Goal: Understand process/instructions

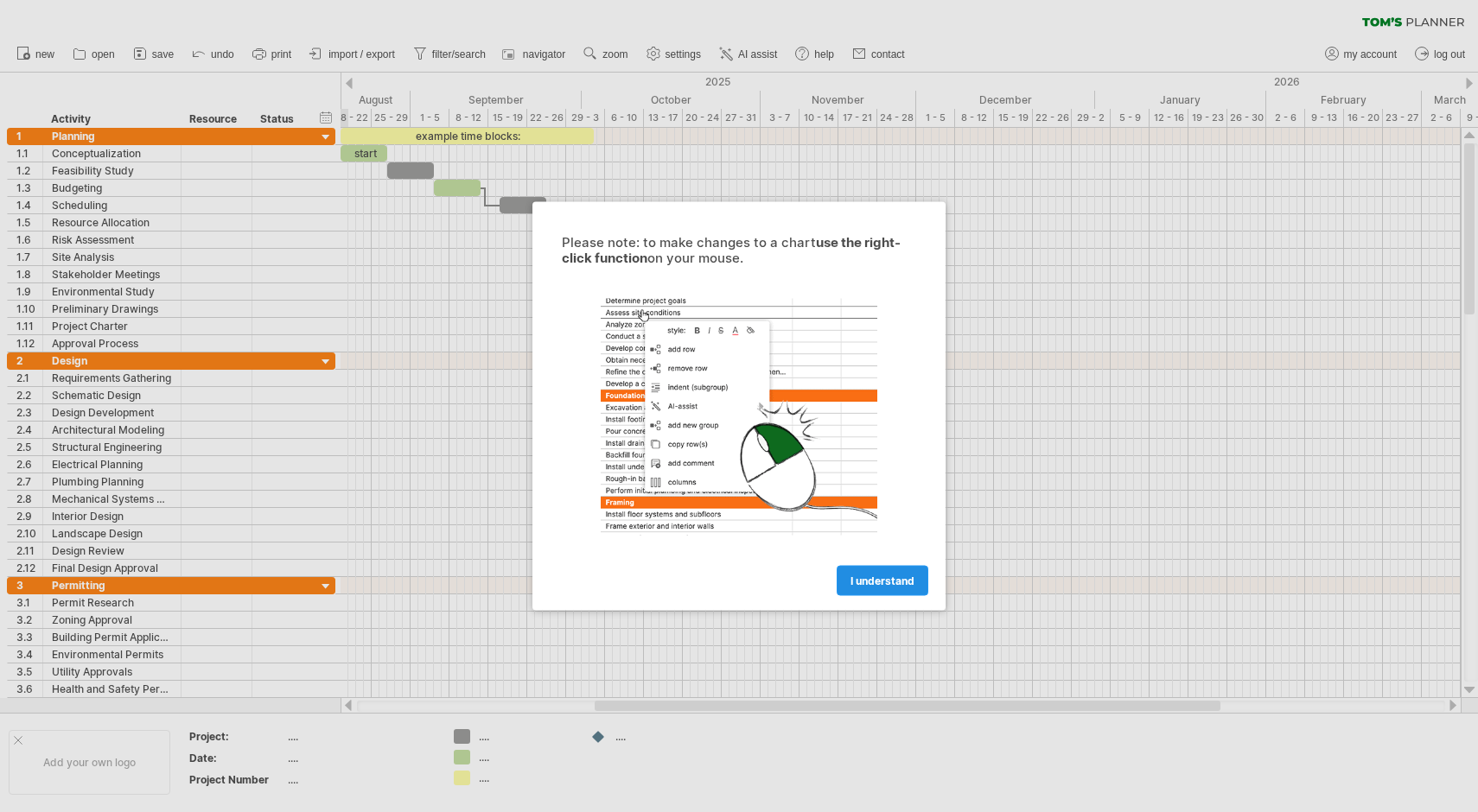
click at [862, 593] on link "I understand" at bounding box center [882, 581] width 92 height 30
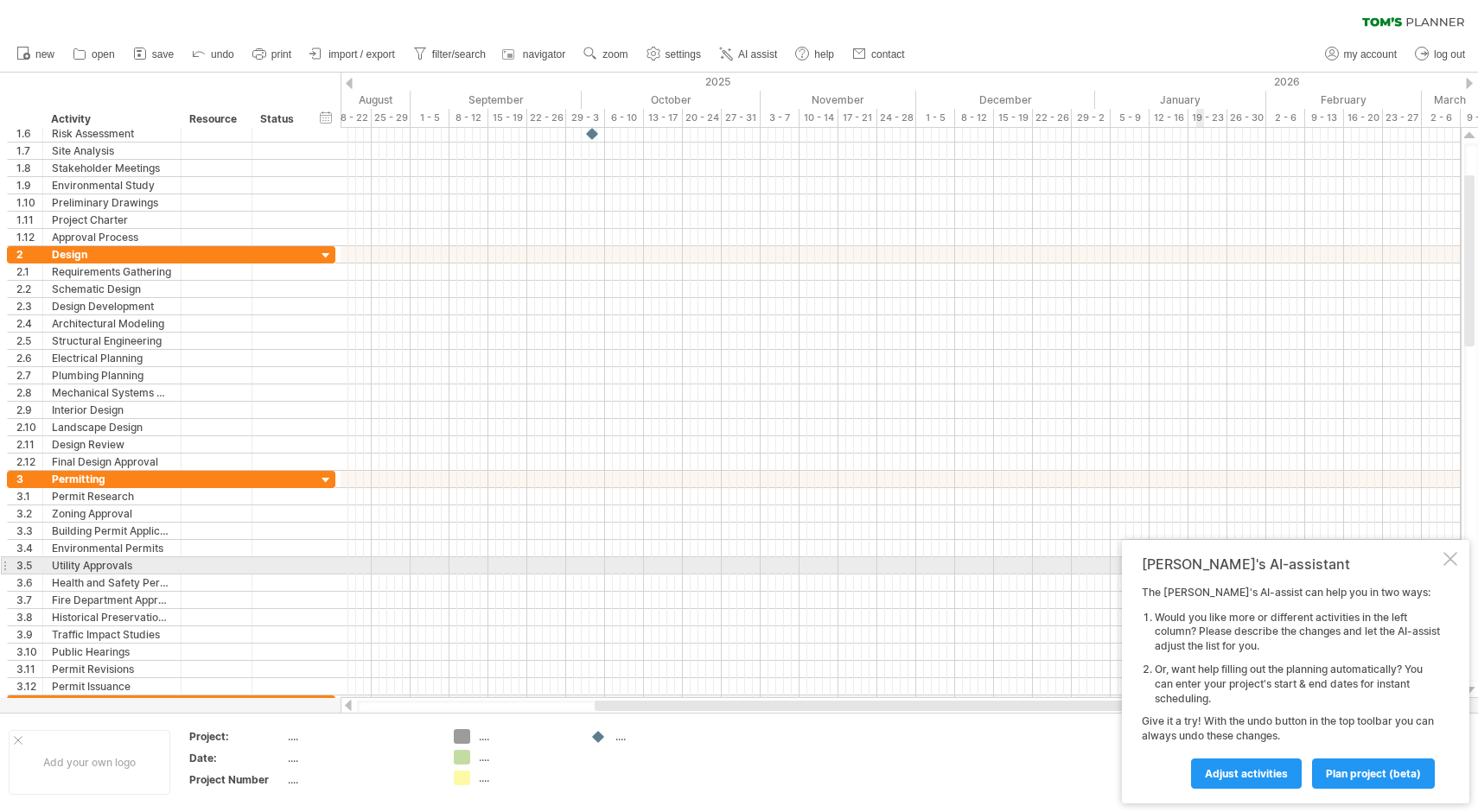
click at [1449, 561] on div at bounding box center [1450, 559] width 14 height 14
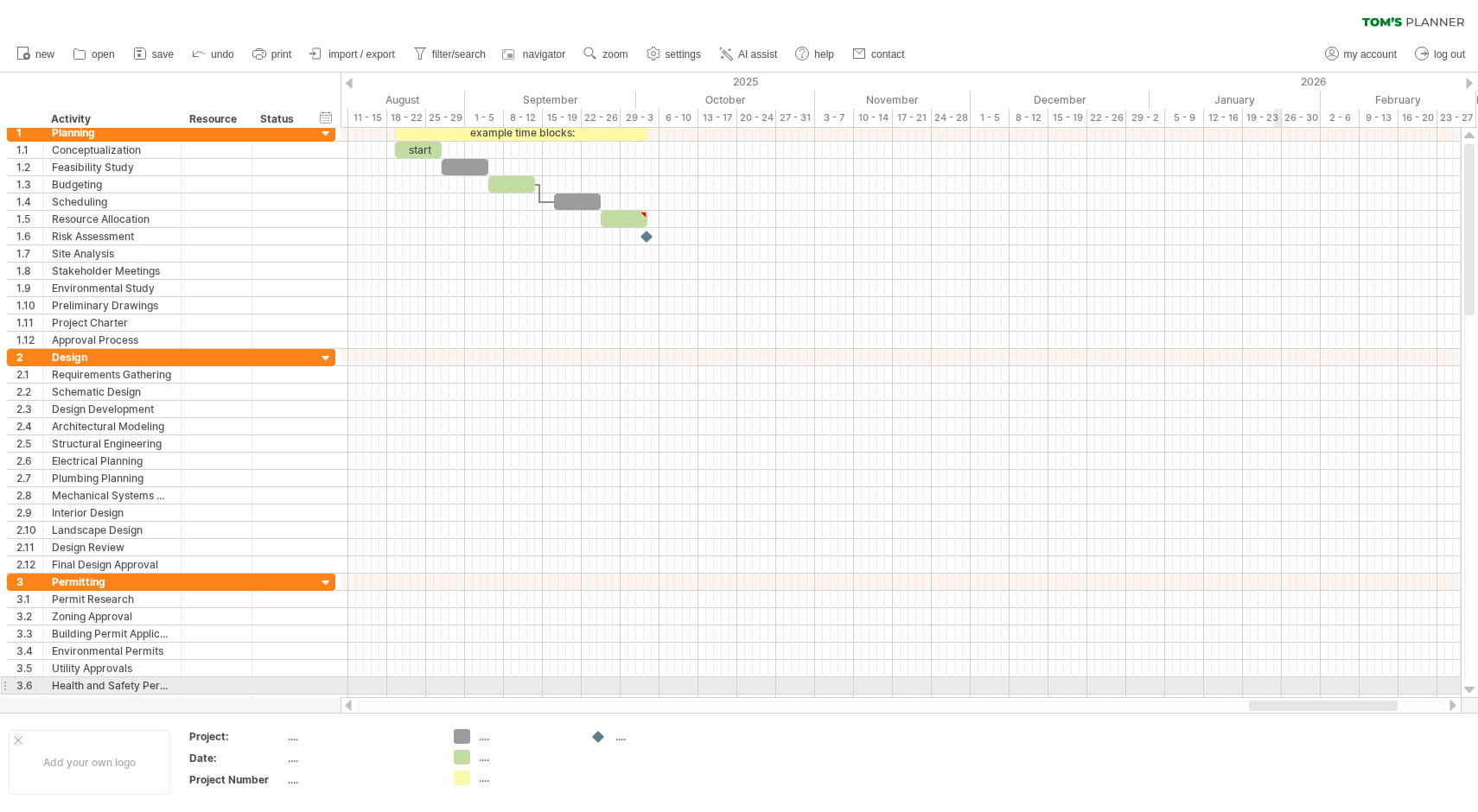
drag, startPoint x: 444, startPoint y: 703, endPoint x: 1280, endPoint y: 687, distance: 836.2
click at [1280, 687] on div "Trying to reach [DOMAIN_NAME] Connected again... 0% clear filter new 1" at bounding box center [739, 406] width 1478 height 812
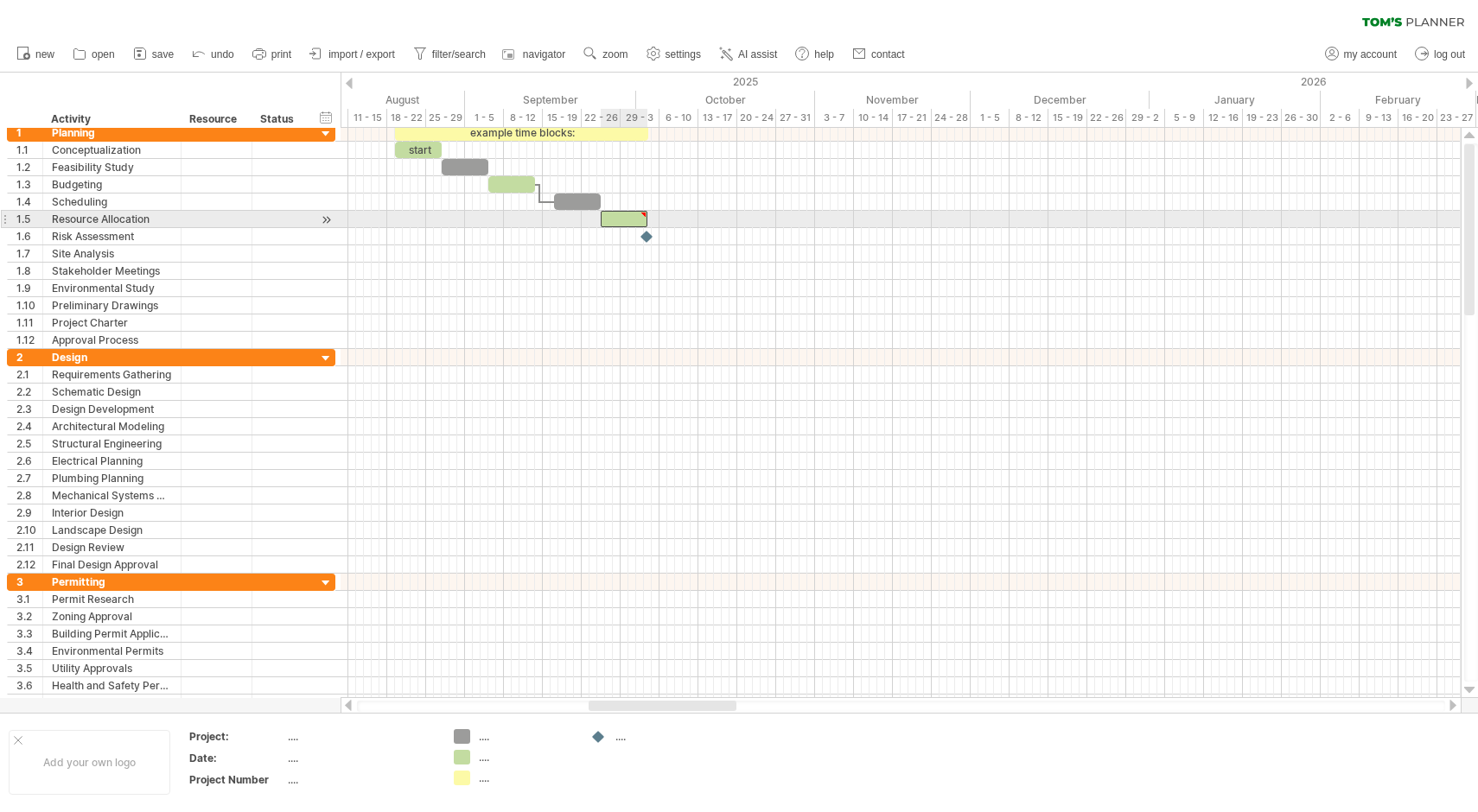
click at [623, 215] on div at bounding box center [624, 219] width 46 height 16
type textarea "**********"
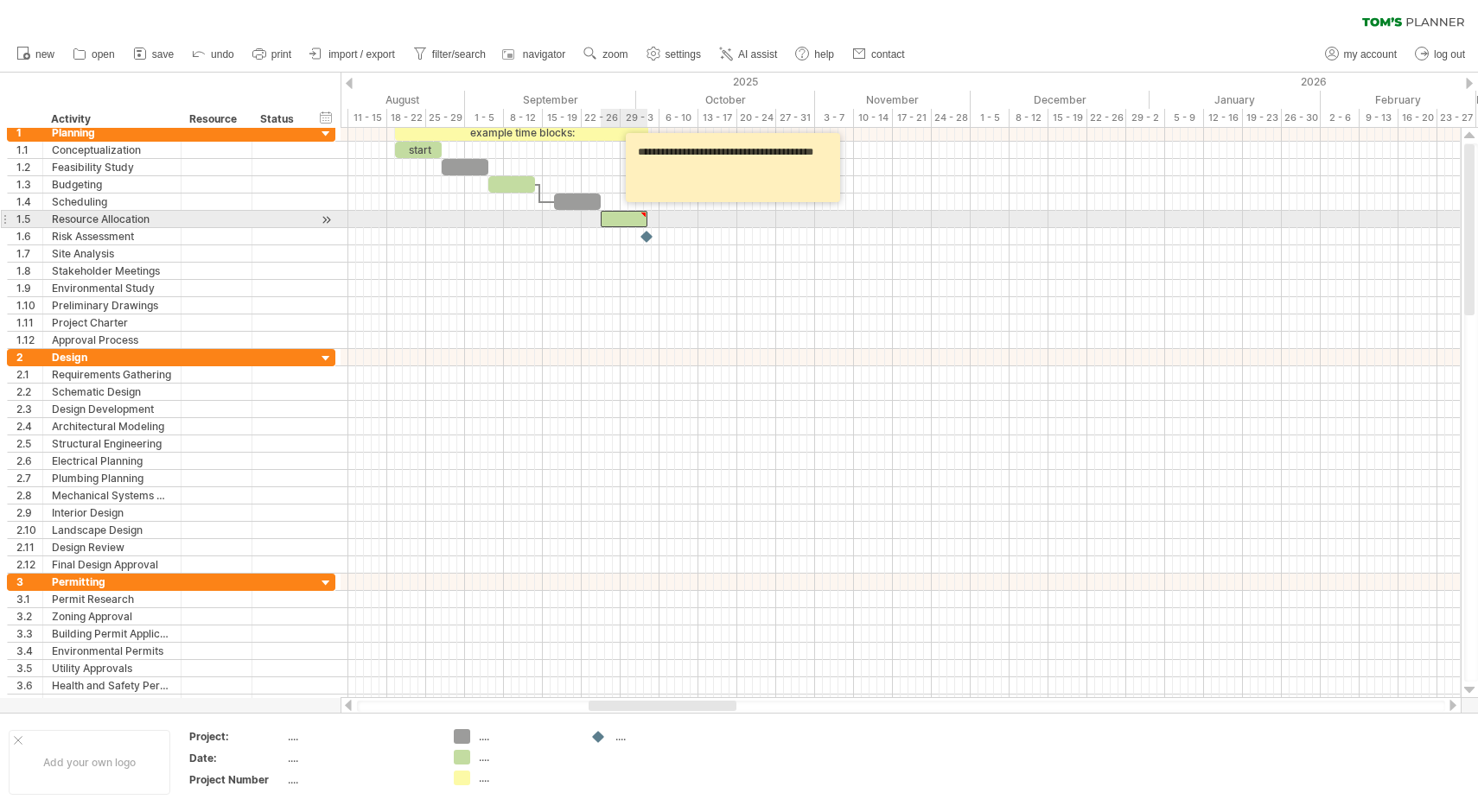
click at [623, 215] on div at bounding box center [624, 219] width 46 height 16
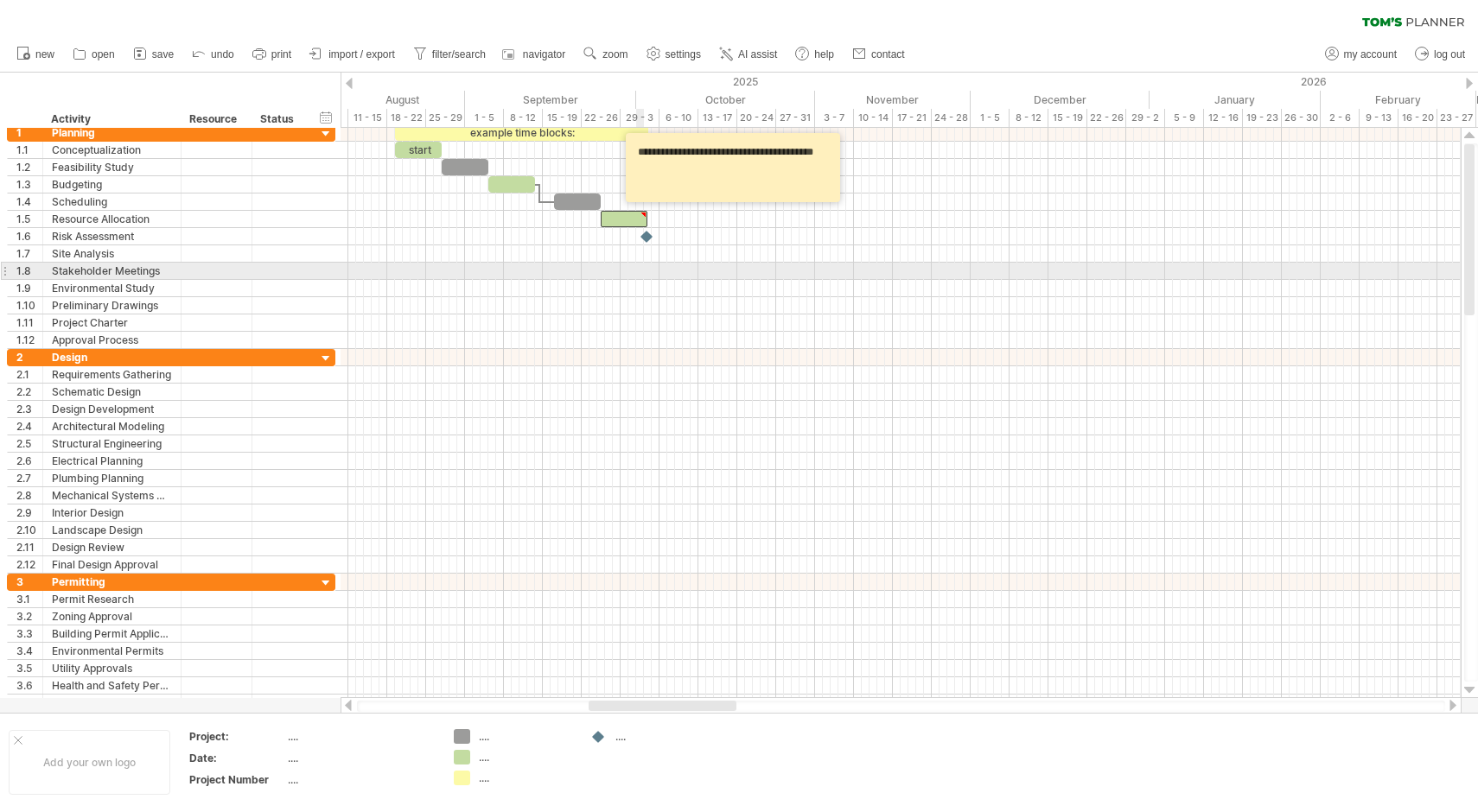
click at [638, 263] on div at bounding box center [901, 270] width 1120 height 17
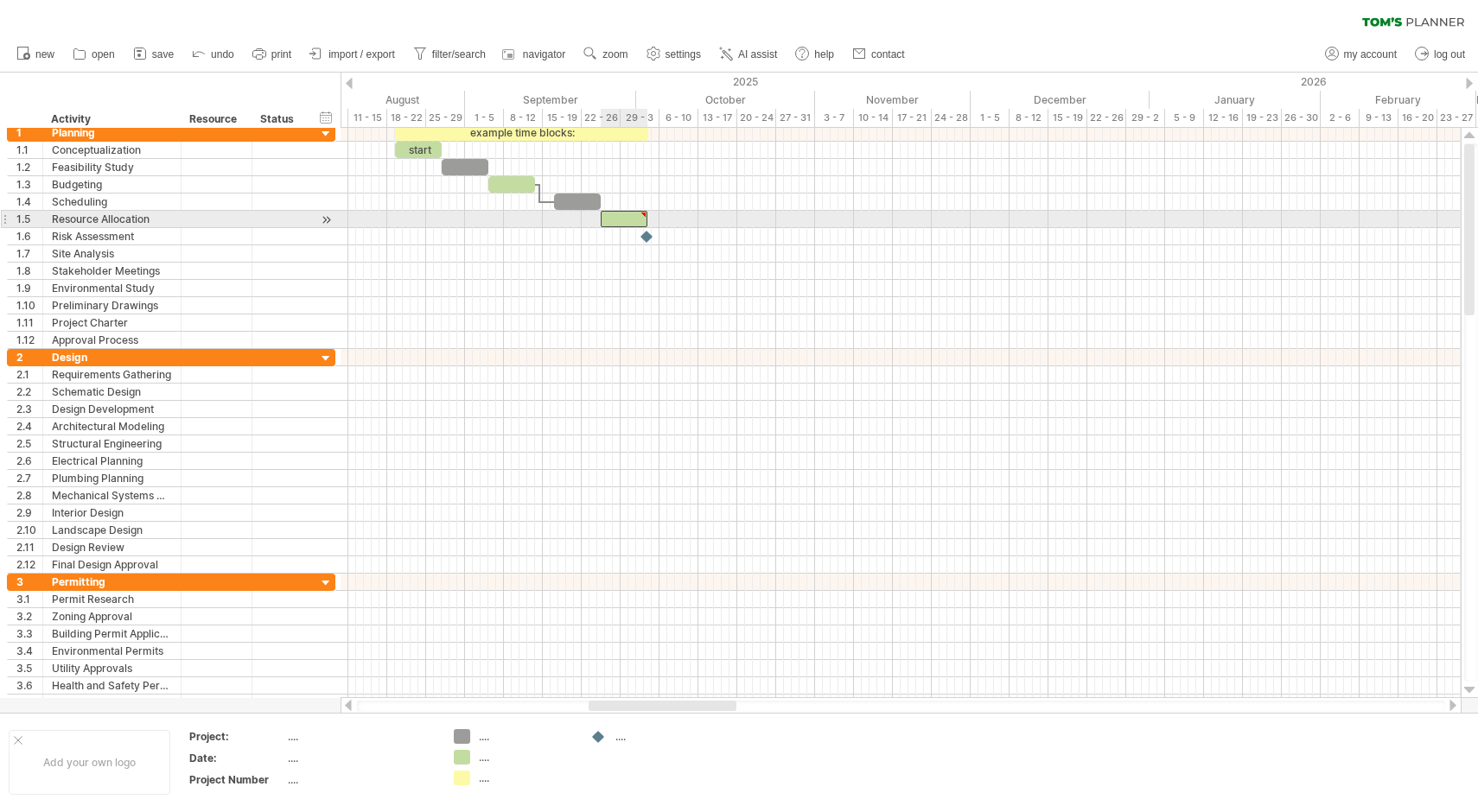
click at [643, 213] on div at bounding box center [643, 214] width 8 height 8
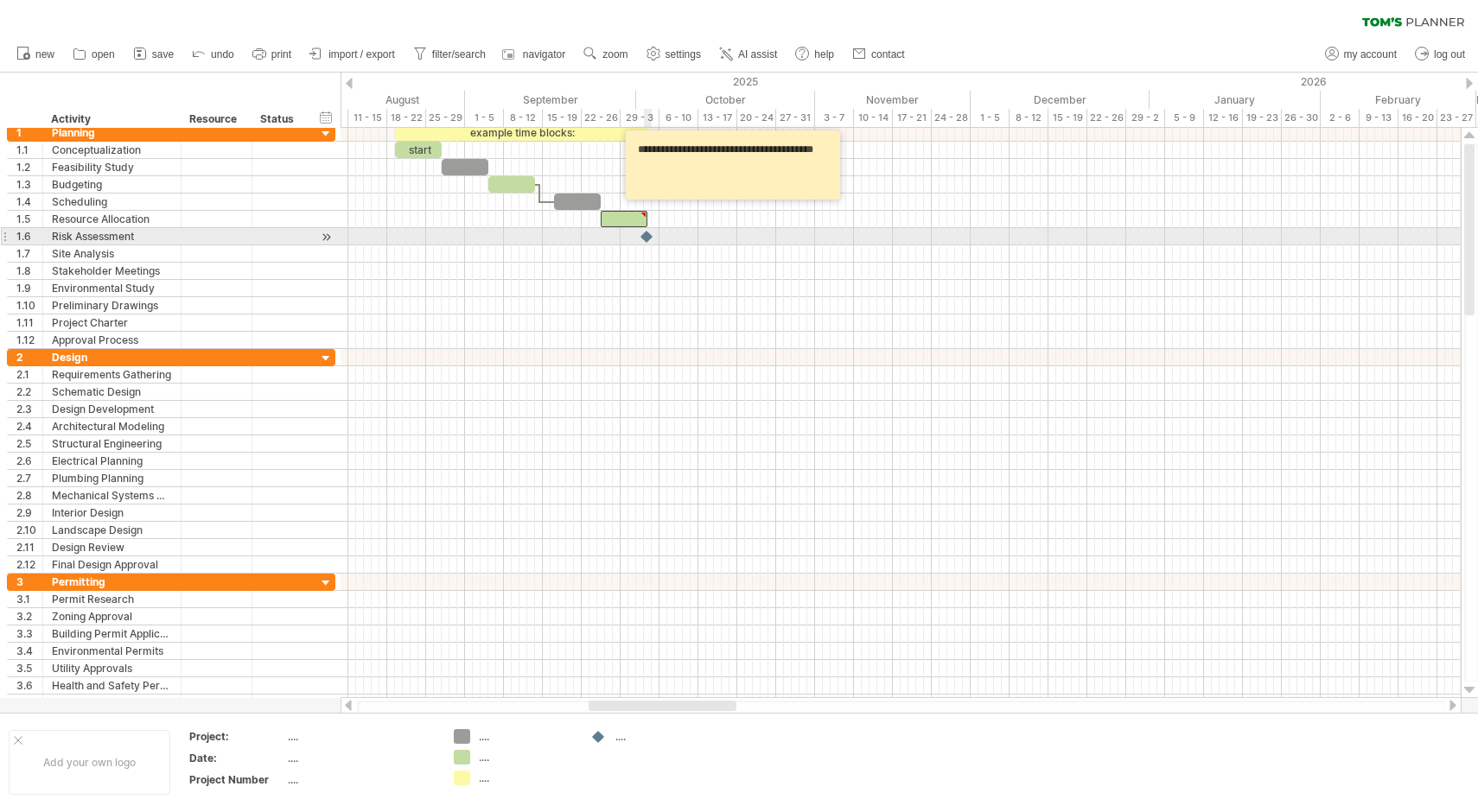
click at [656, 272] on div at bounding box center [901, 270] width 1120 height 17
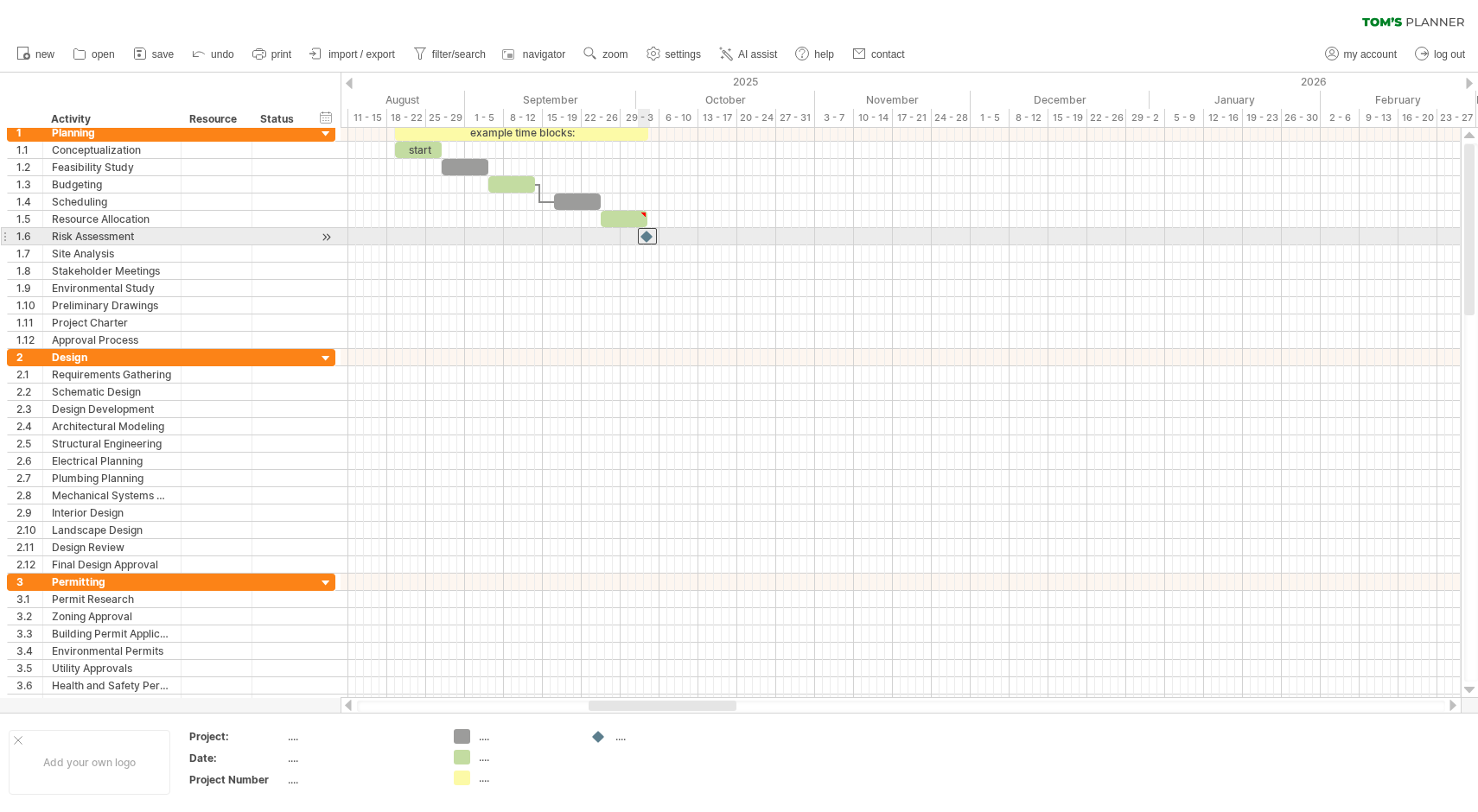
click at [645, 238] on div at bounding box center [647, 236] width 19 height 16
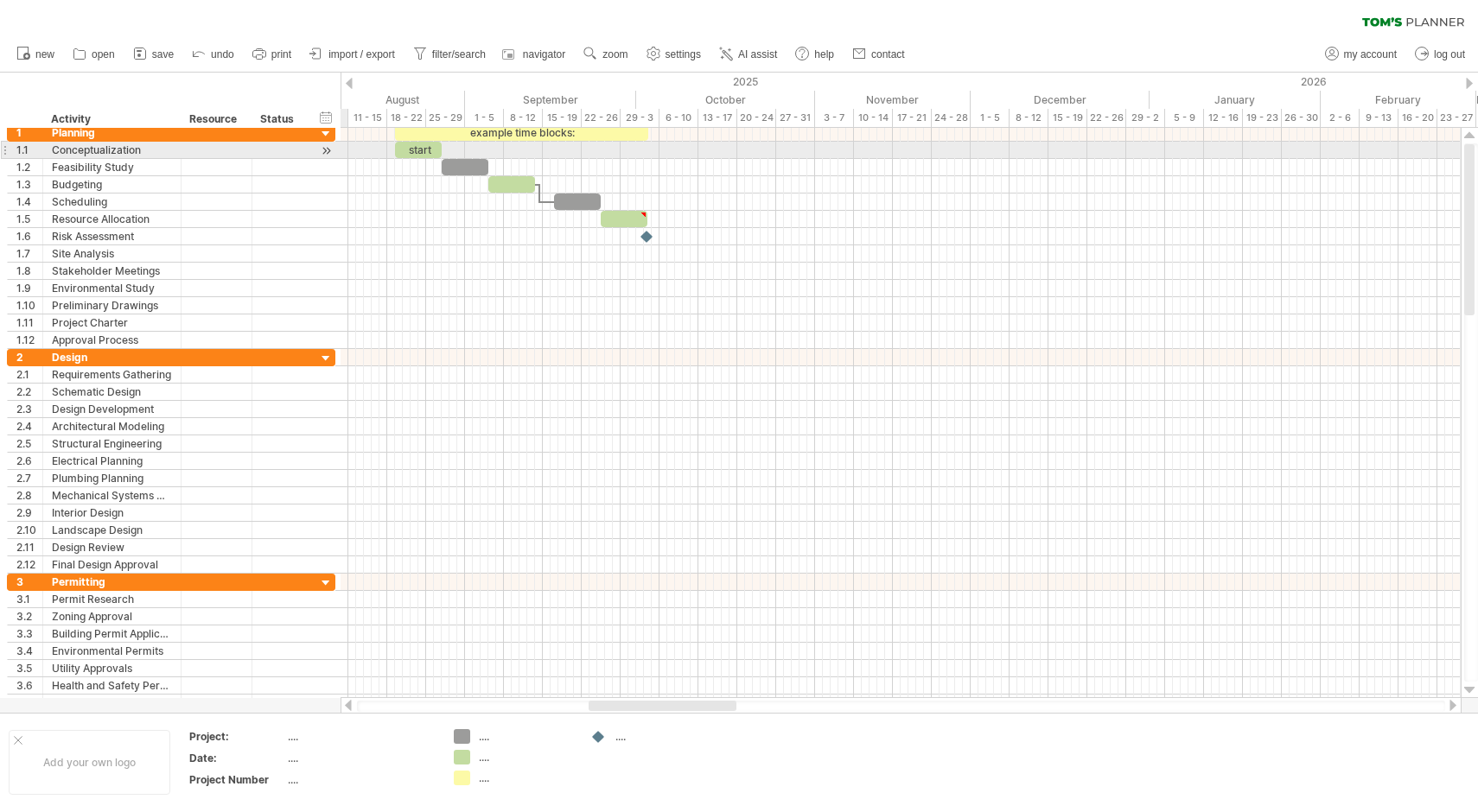
click at [329, 147] on div at bounding box center [326, 150] width 16 height 18
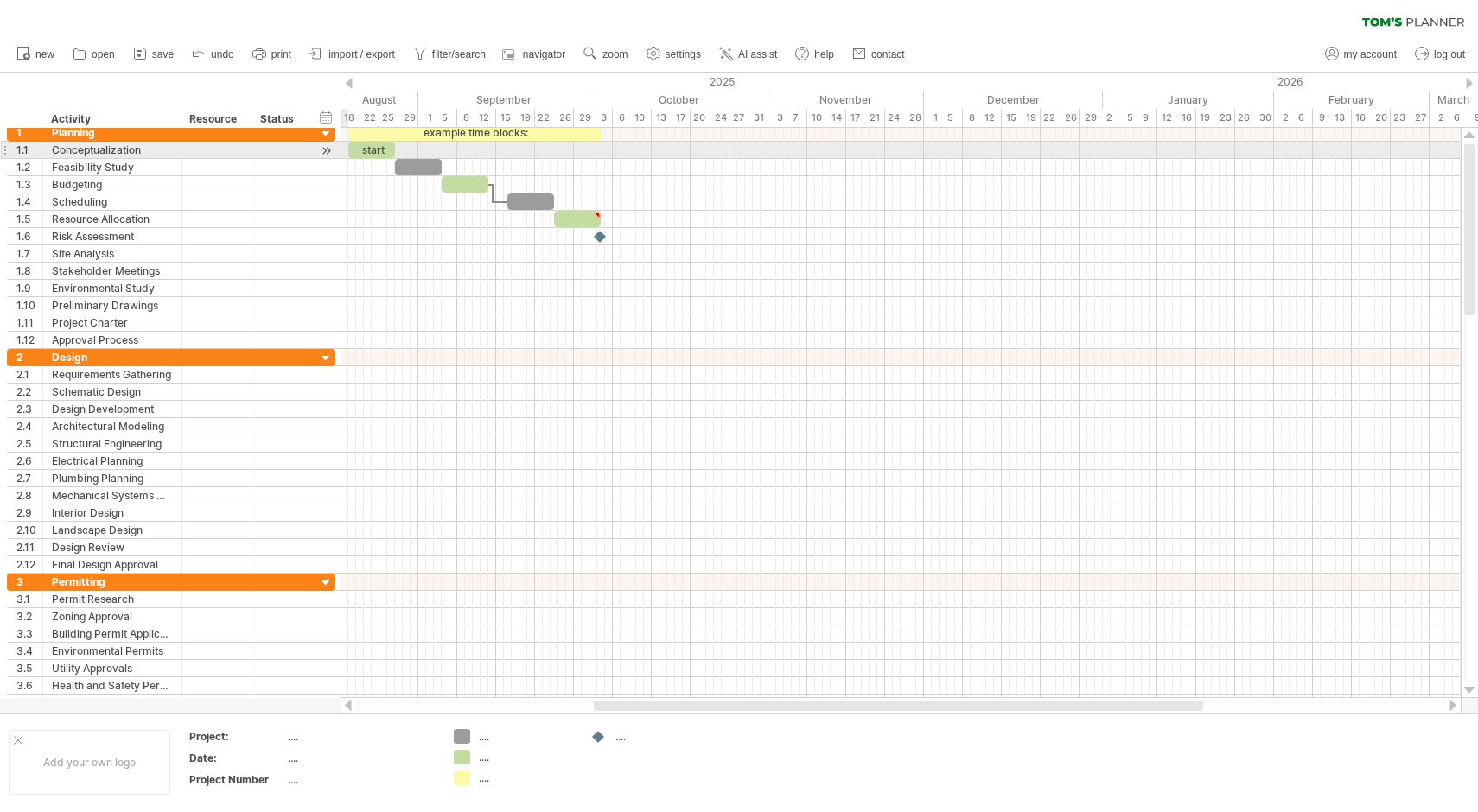
click at [329, 147] on div at bounding box center [326, 150] width 16 height 18
click at [324, 151] on div at bounding box center [326, 150] width 16 height 18
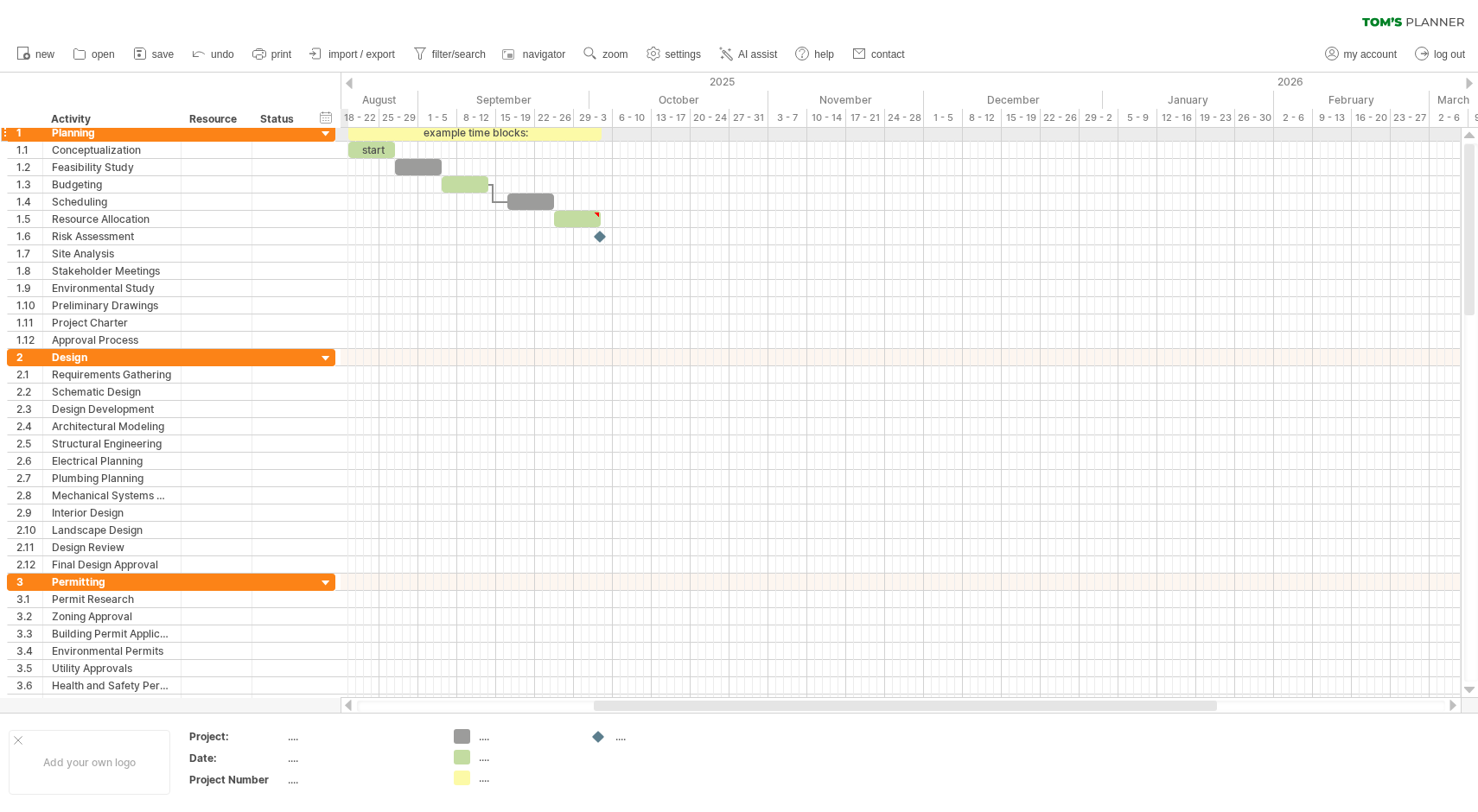
click at [326, 131] on div at bounding box center [326, 134] width 16 height 16
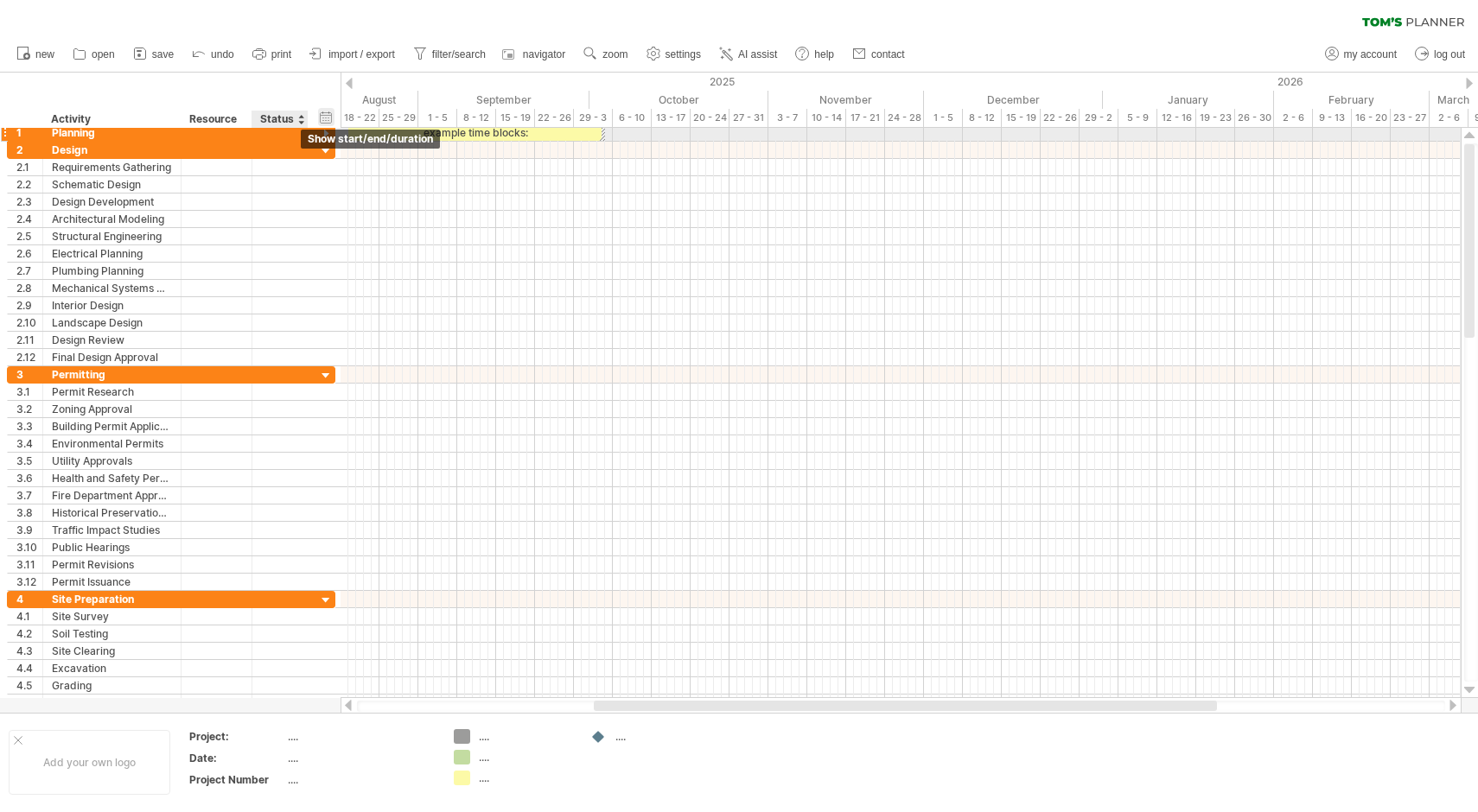
click at [325, 134] on span "show start/end/duration" at bounding box center [370, 139] width 125 height 13
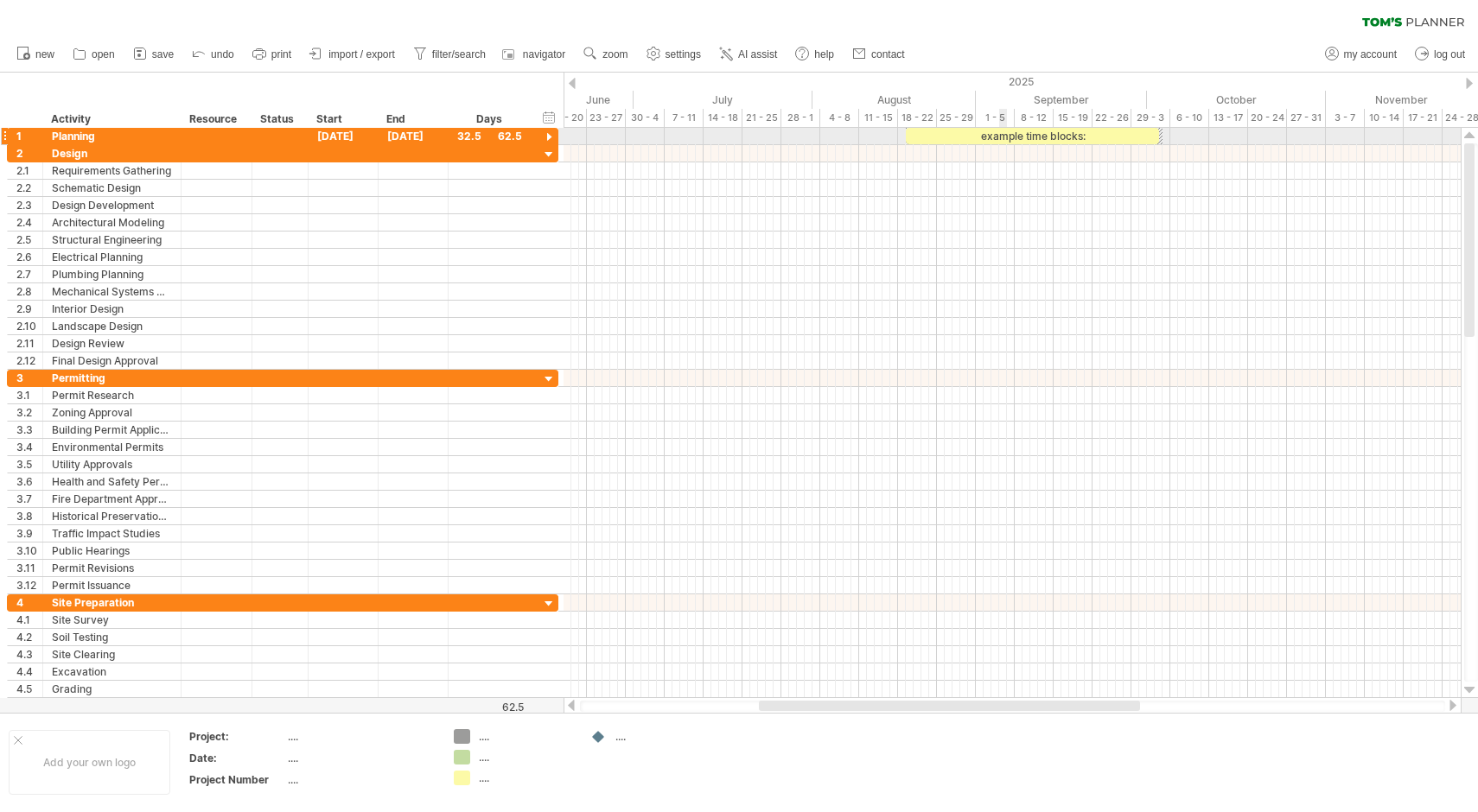
click at [1004, 132] on div "example time blocks:" at bounding box center [1032, 136] width 254 height 16
click at [1004, 132] on div "**********" at bounding box center [1032, 136] width 254 height 16
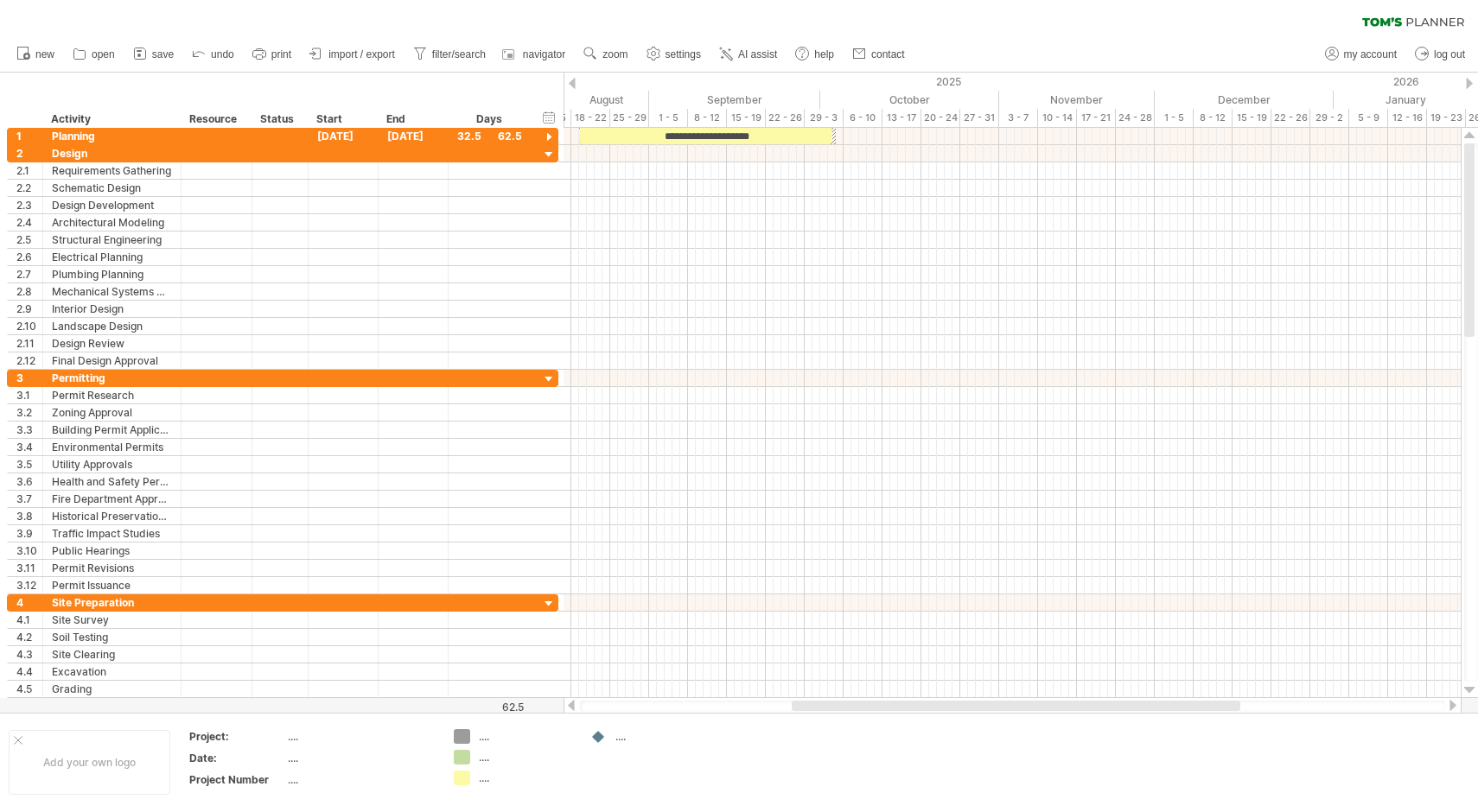
click at [388, 5] on div "clear filter reapply filter" at bounding box center [739, 18] width 1478 height 36
click at [15, 126] on div at bounding box center [25, 118] width 36 height 17
click at [15, 120] on div at bounding box center [25, 118] width 36 height 17
click at [76, 120] on div "Activity" at bounding box center [110, 118] width 120 height 17
click at [175, 119] on div at bounding box center [174, 118] width 7 height 17
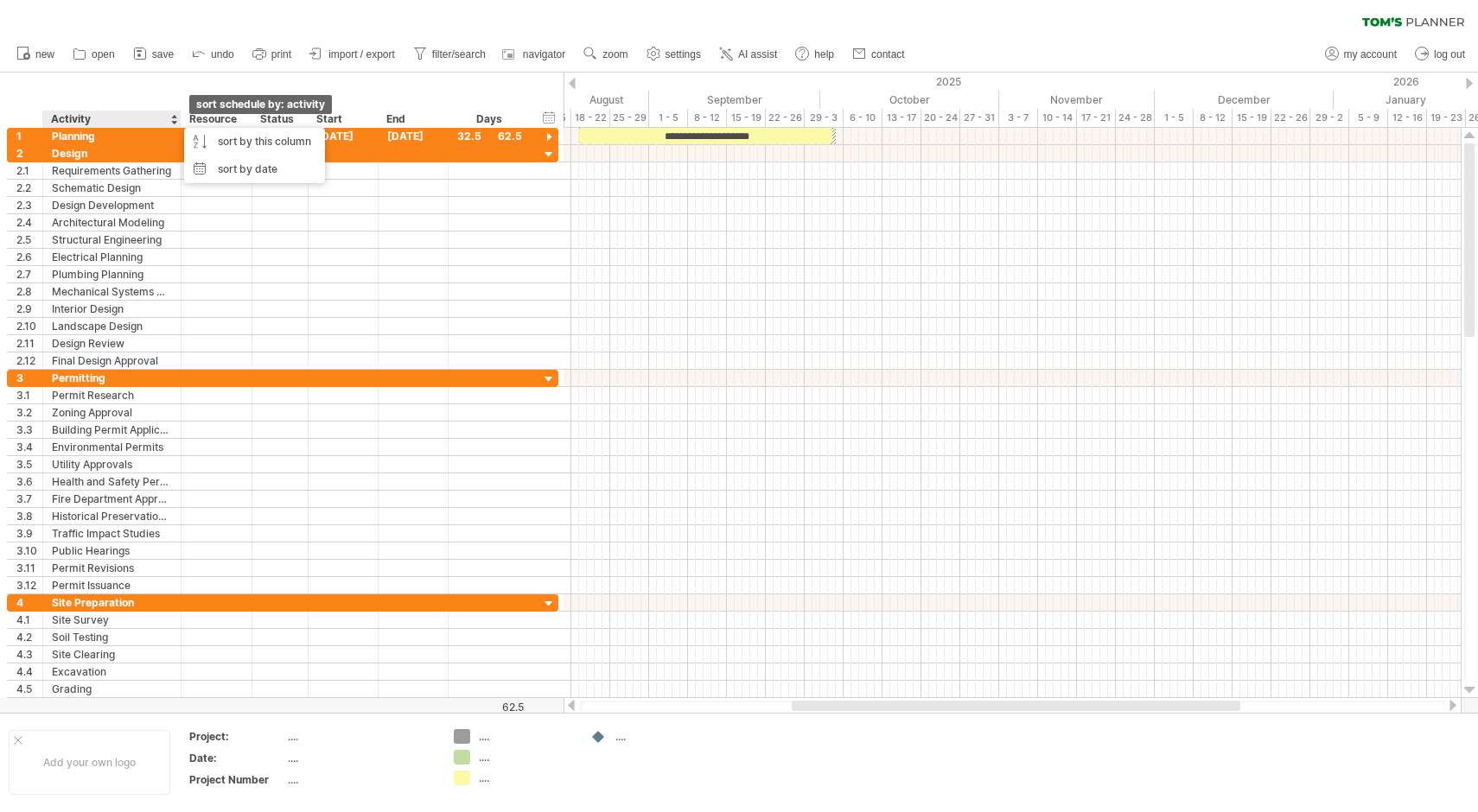
click at [175, 119] on div at bounding box center [174, 118] width 7 height 17
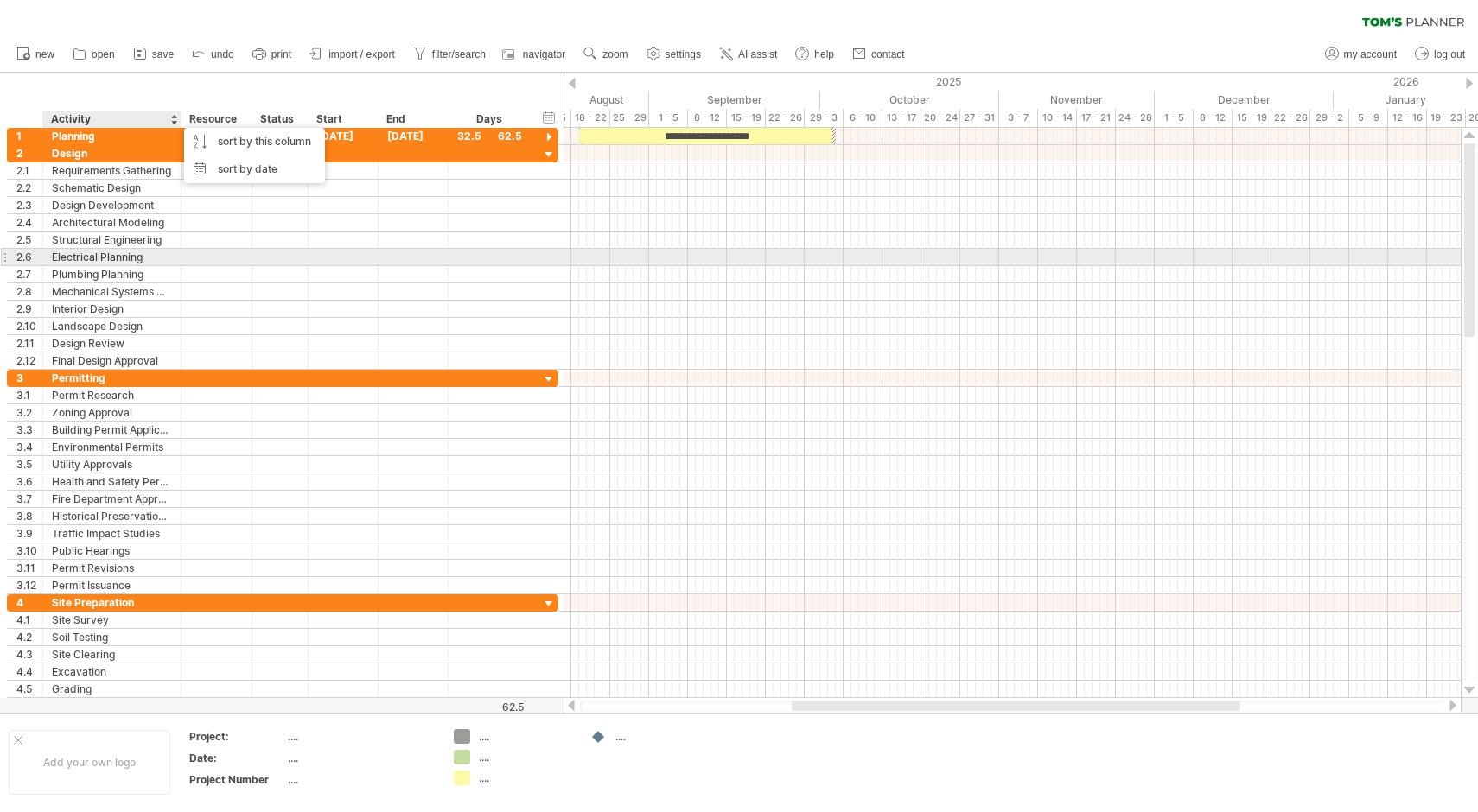
click at [212, 262] on div at bounding box center [216, 257] width 52 height 16
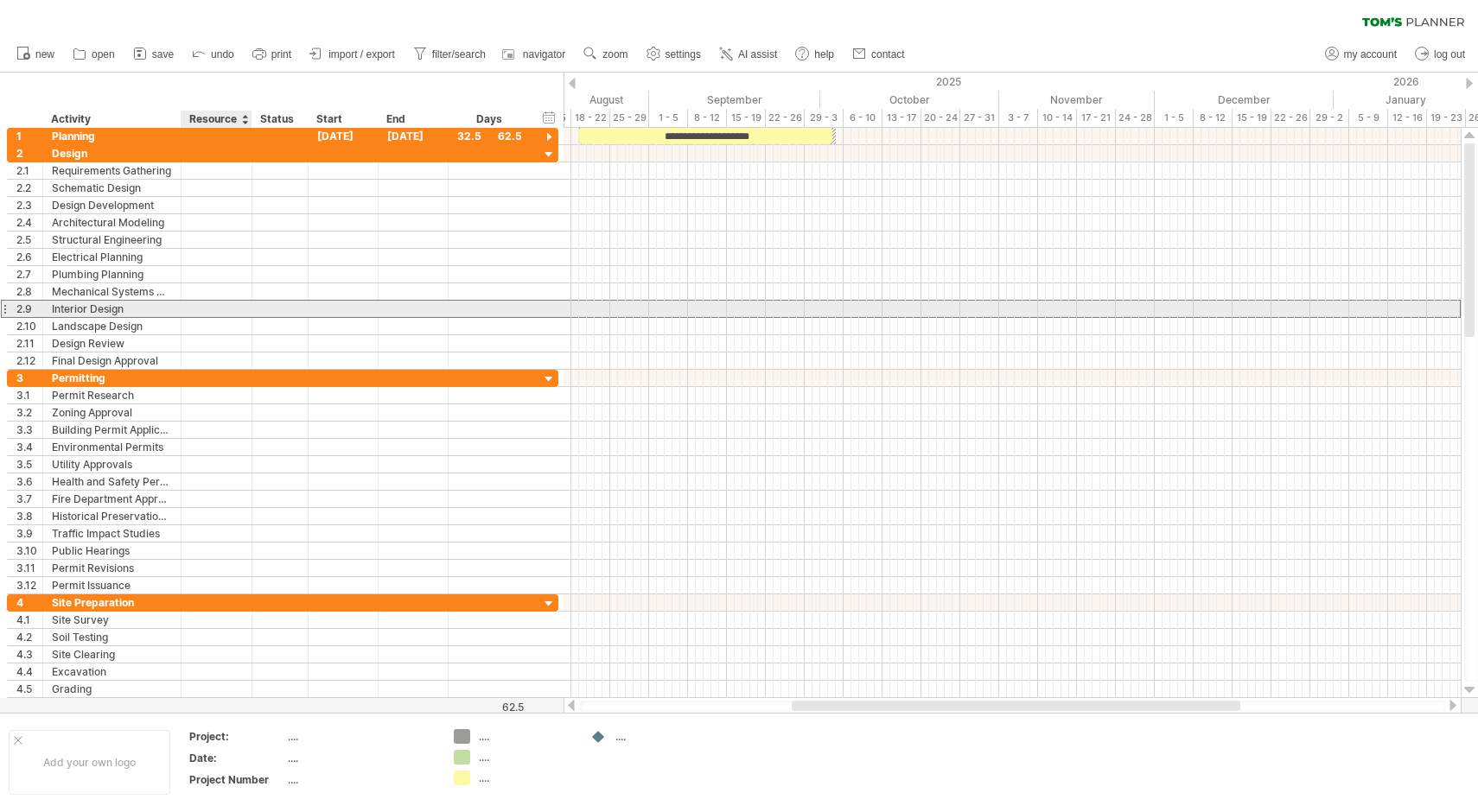
click at [206, 310] on div at bounding box center [216, 309] width 52 height 16
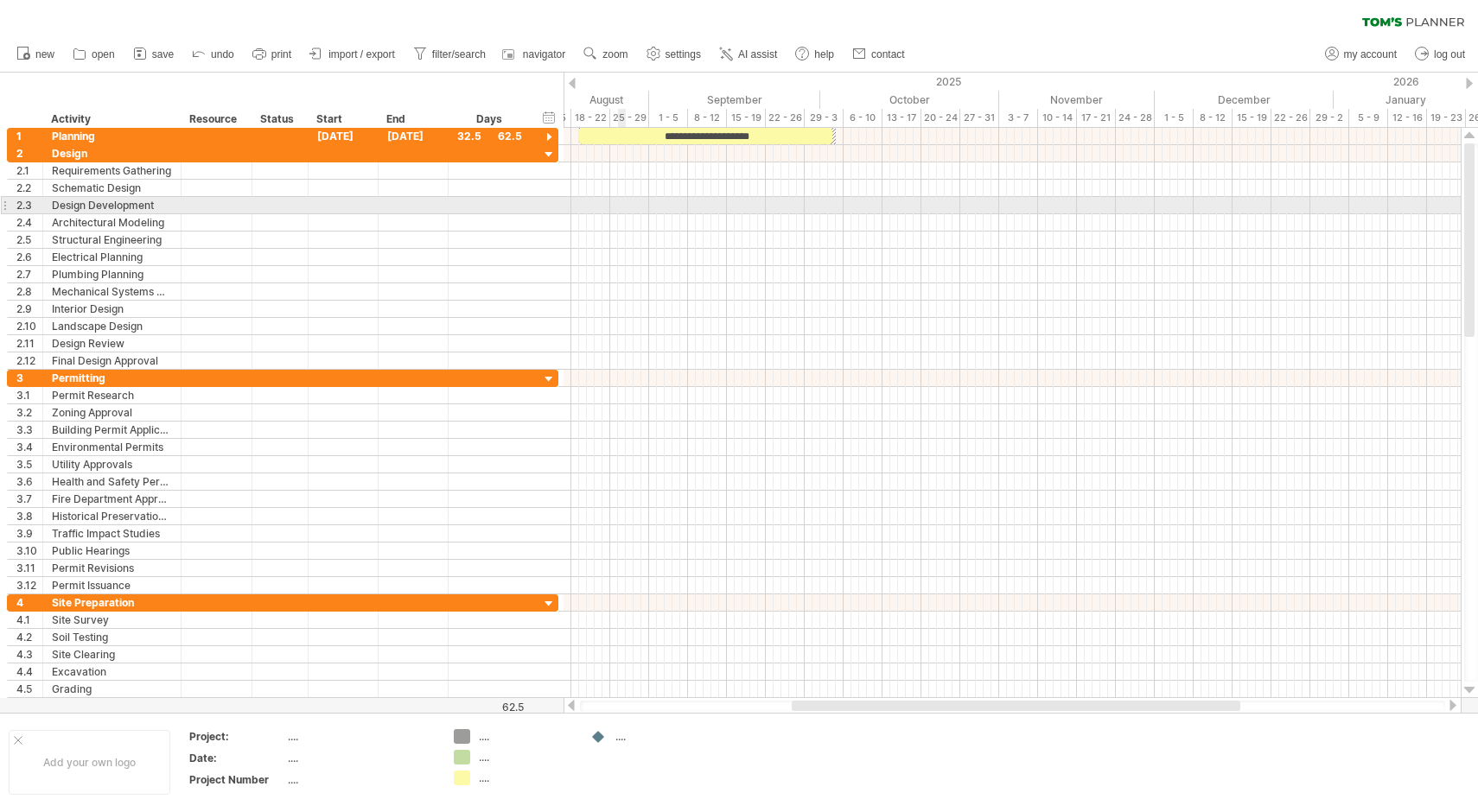
click at [618, 209] on div at bounding box center [1012, 205] width 897 height 17
